Goal: Communication & Community: Answer question/provide support

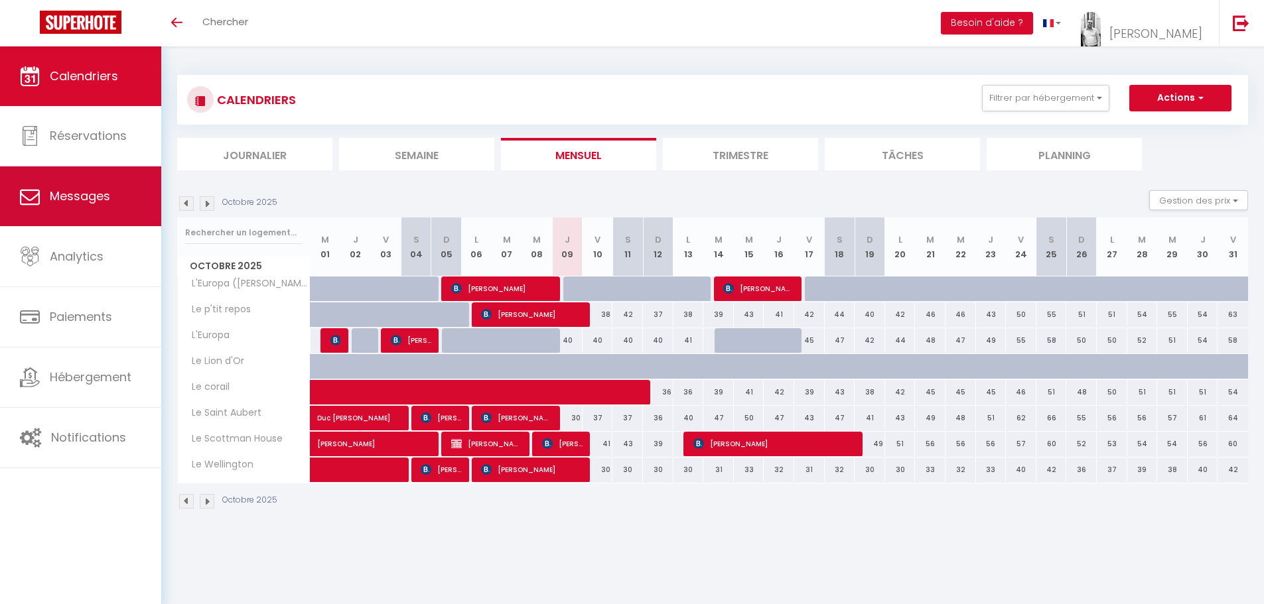
click at [86, 186] on link "Messages" at bounding box center [80, 196] width 161 height 60
select select "message"
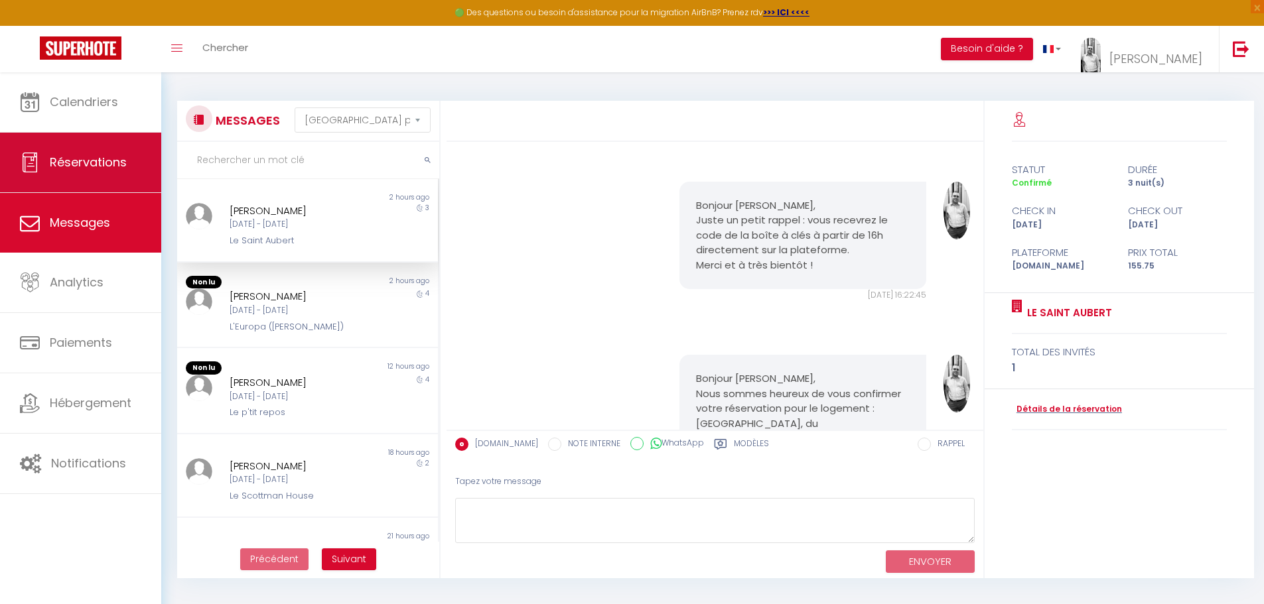
scroll to position [2015, 0]
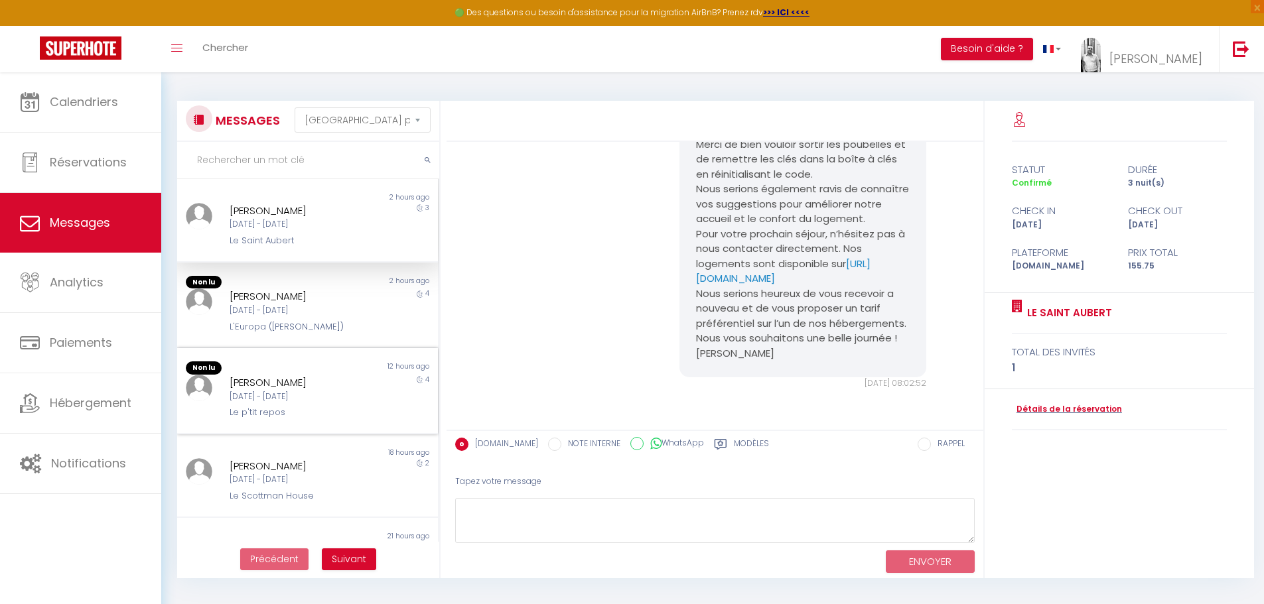
click at [300, 393] on div "[DATE] - [DATE]" at bounding box center [297, 397] width 135 height 13
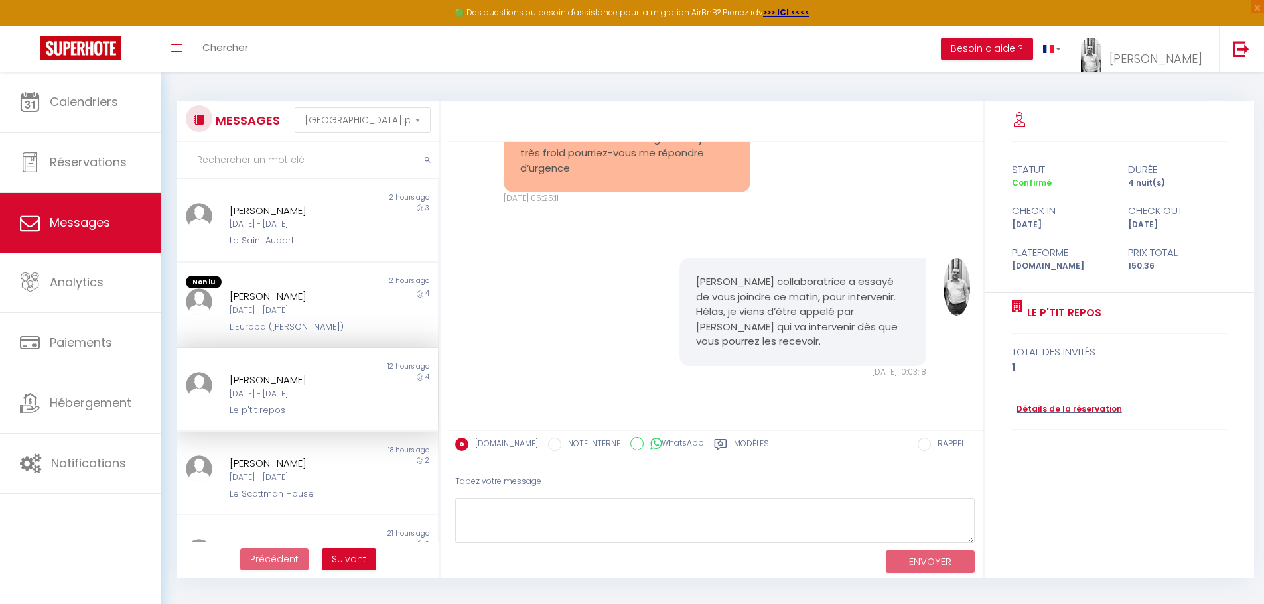
scroll to position [2925, 0]
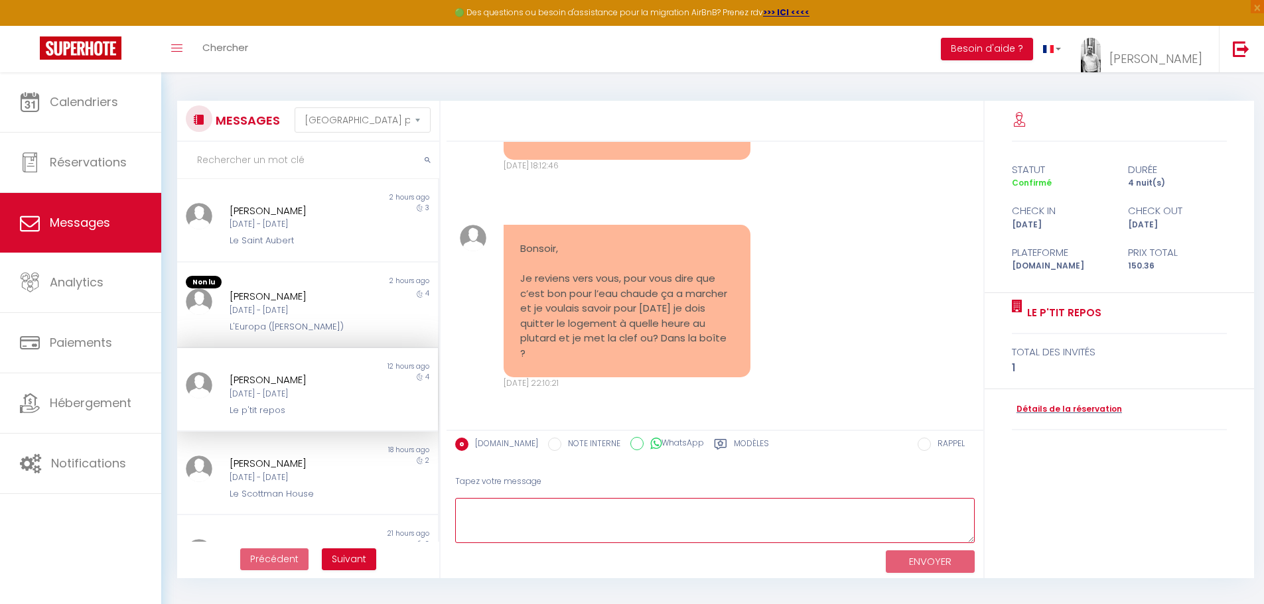
click at [492, 503] on textarea at bounding box center [714, 521] width 519 height 46
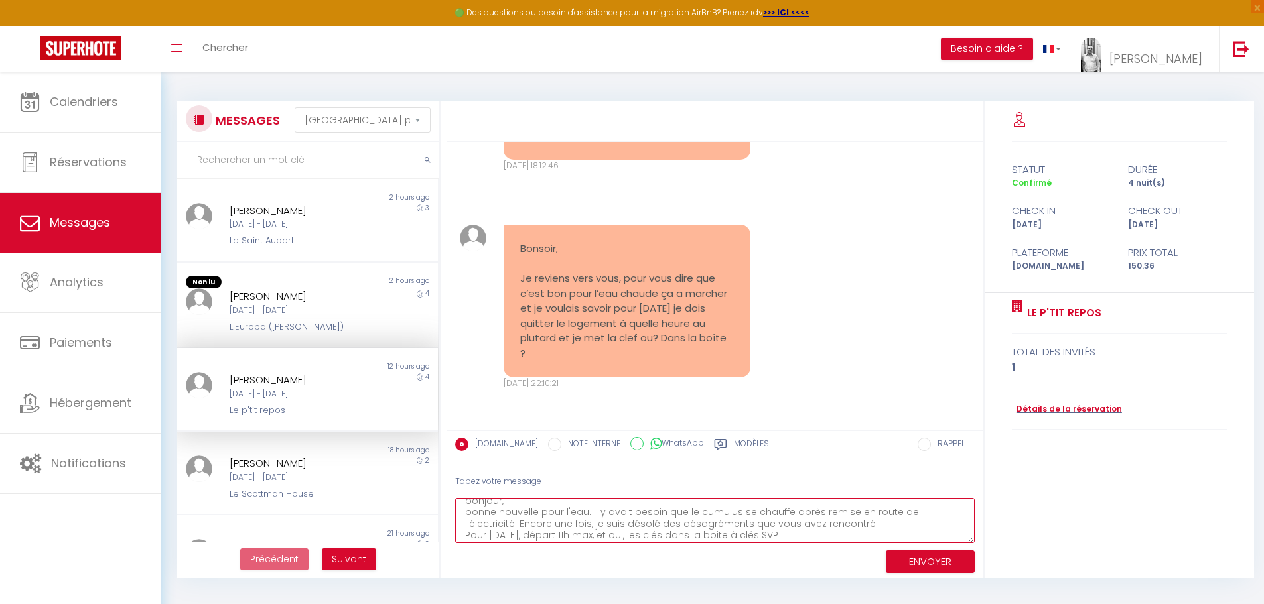
scroll to position [19, 0]
type textarea "bonjour, bonne nouvelle pour l'eau. Il y avait besoin que le cumulus se chauffe…"
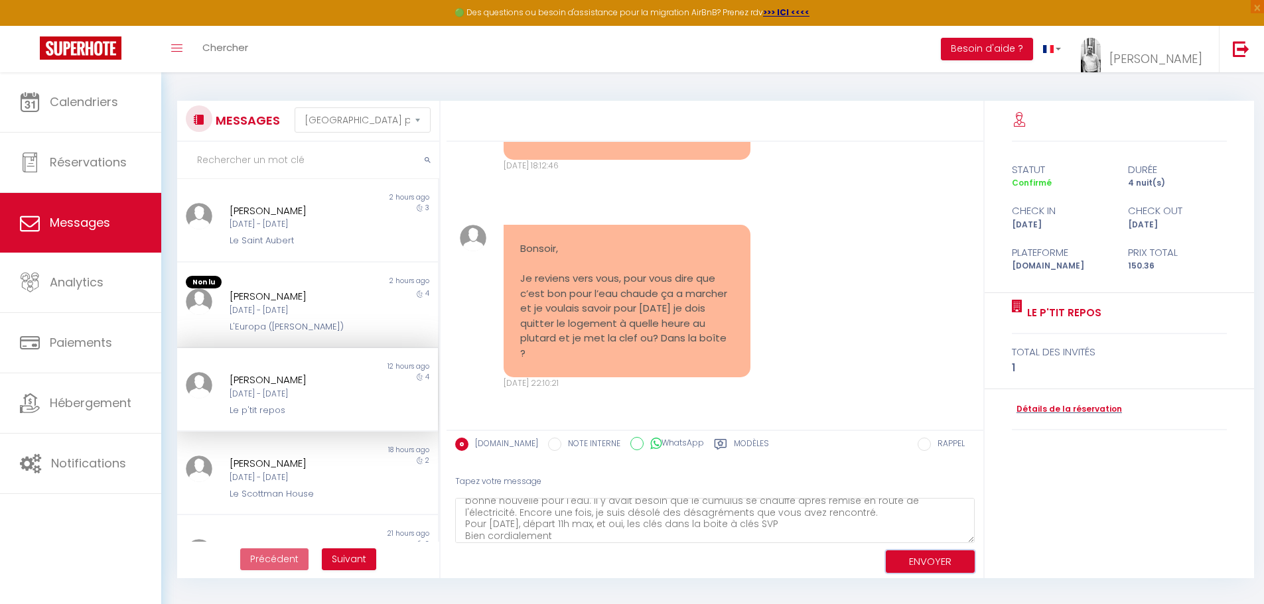
click at [929, 564] on button "ENVOYER" at bounding box center [930, 562] width 89 height 23
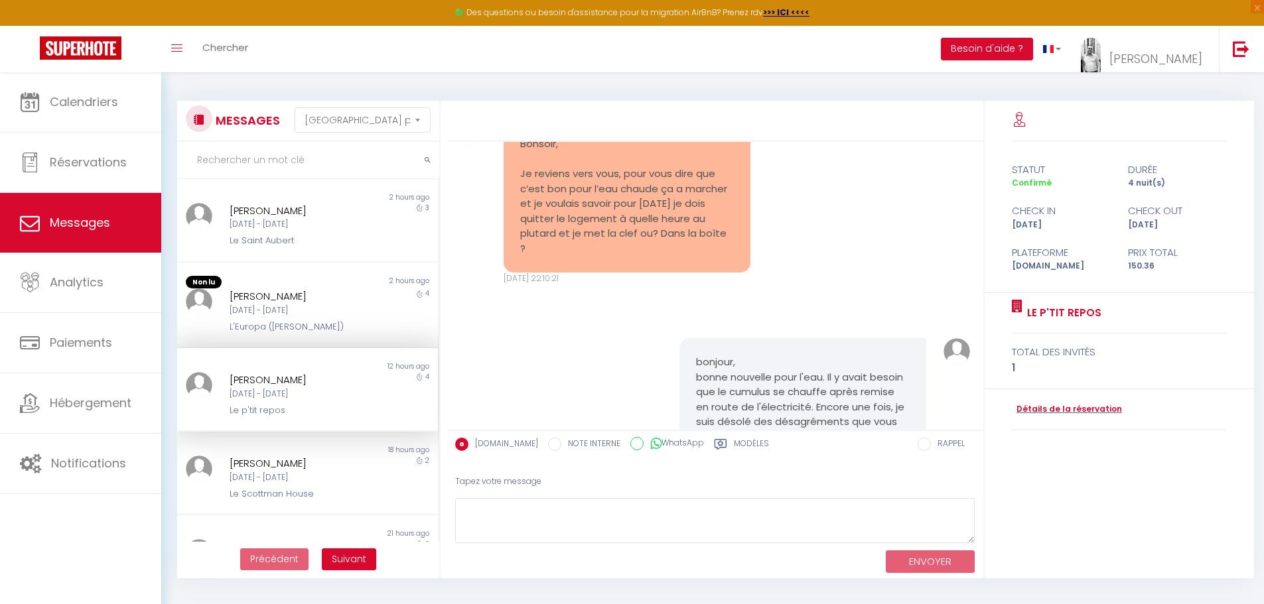
scroll to position [3157, 0]
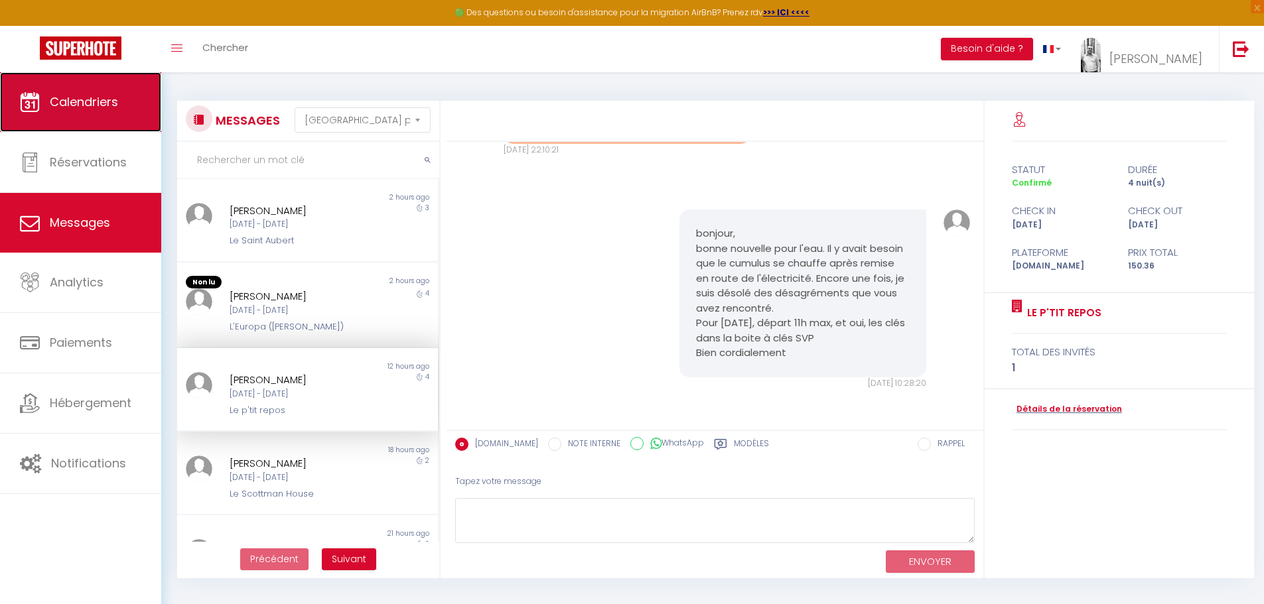
click at [87, 112] on link "Calendriers" at bounding box center [80, 102] width 161 height 60
